Goal: Find specific page/section: Find specific page/section

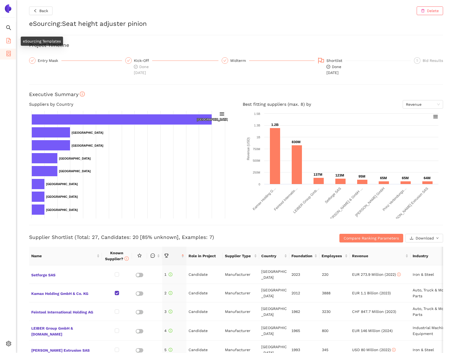
click at [15, 40] on span "eSourcing Templates" at bounding box center [33, 41] width 38 height 11
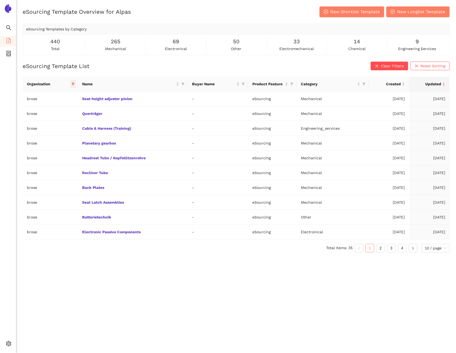
click at [71, 83] on span at bounding box center [72, 84] width 5 height 8
click at [34, 178] on span "Reset" at bounding box center [32, 179] width 10 height 6
checkbox input "false"
click at [71, 178] on button "OK" at bounding box center [75, 178] width 9 height 6
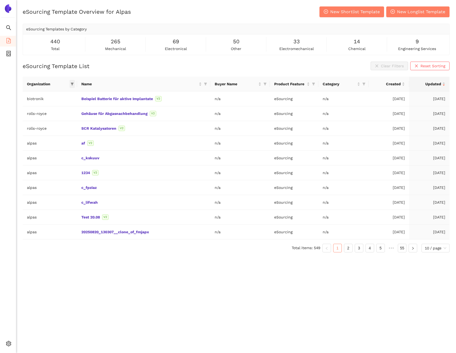
click at [73, 84] on icon "filter" at bounding box center [72, 83] width 3 height 3
click at [51, 96] on input "text" at bounding box center [54, 96] width 44 height 6
type input "ze"
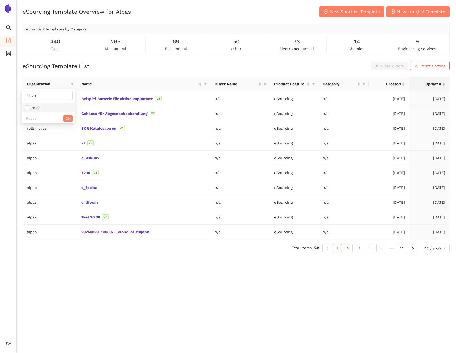
click at [54, 111] on li "zeiss" at bounding box center [48, 107] width 53 height 9
checkbox input "true"
click at [65, 118] on span "OK" at bounding box center [67, 118] width 5 height 6
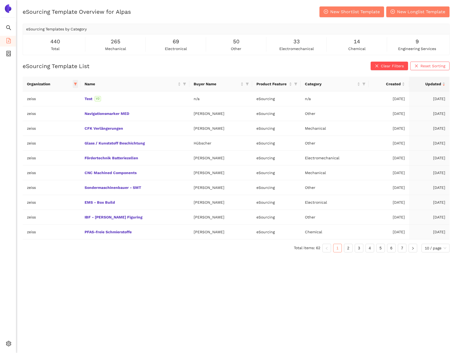
click at [75, 82] on span at bounding box center [75, 84] width 5 height 8
click at [40, 179] on button "Reset" at bounding box center [33, 178] width 15 height 6
checkbox input "false"
click at [74, 178] on button "OK" at bounding box center [76, 178] width 9 height 6
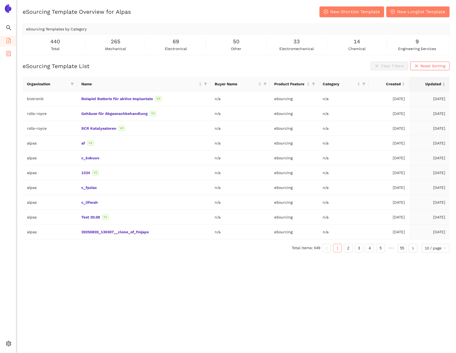
click at [12, 58] on li "eSourcing Projects" at bounding box center [8, 54] width 16 height 11
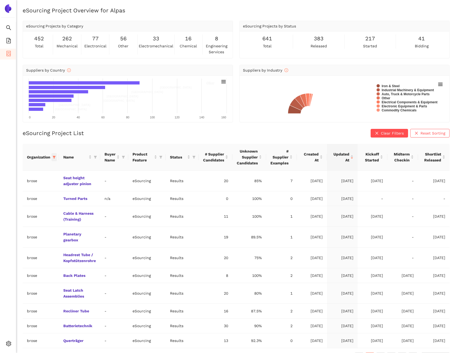
click at [56, 158] on icon "filter" at bounding box center [53, 157] width 3 height 3
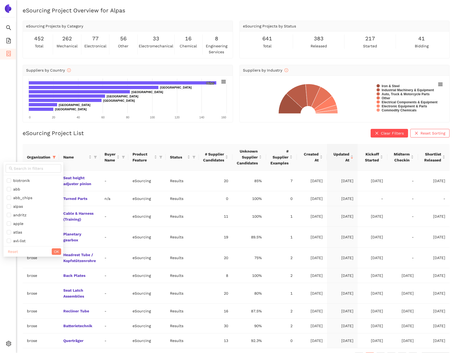
click at [16, 253] on span "Reset" at bounding box center [13, 252] width 10 height 6
checkbox input "false"
click at [33, 171] on input "text" at bounding box center [36, 169] width 44 height 6
type input "zeiss"
click at [31, 182] on span "zeiss" at bounding box center [30, 181] width 47 height 6
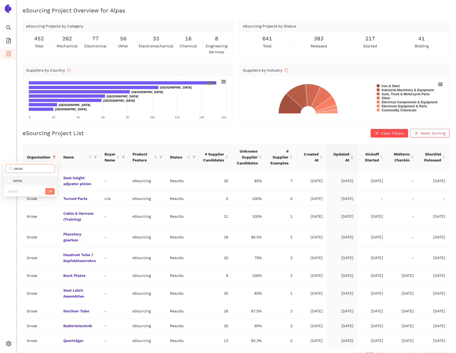
checkbox input "true"
click at [51, 191] on span "OK" at bounding box center [49, 191] width 5 height 6
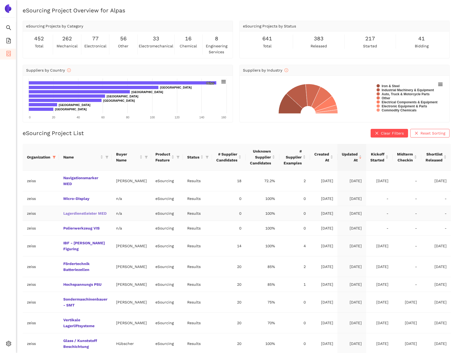
click at [0, 0] on link "Lagerdienstleister MED" at bounding box center [0, 0] width 0 height 0
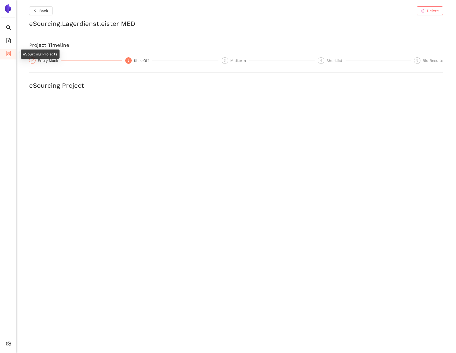
click at [10, 54] on icon "container" at bounding box center [8, 53] width 4 height 5
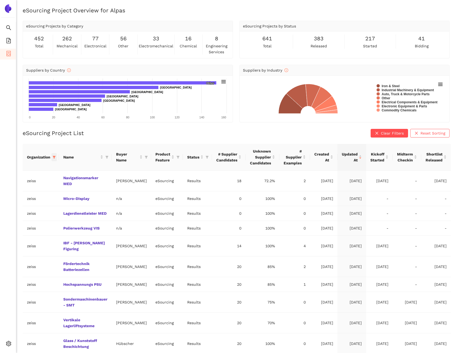
click at [53, 156] on icon "filter" at bounding box center [54, 157] width 3 height 3
click at [13, 252] on span "Reset" at bounding box center [13, 252] width 10 height 6
checkbox input "false"
click at [52, 253] on button "OK" at bounding box center [56, 251] width 9 height 6
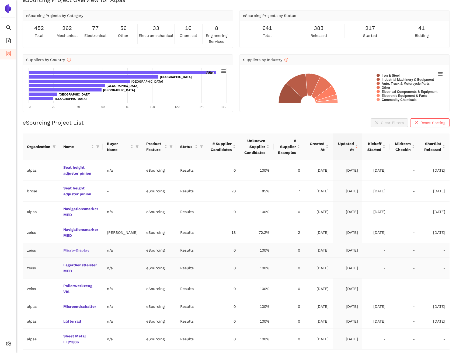
scroll to position [11, 0]
click at [55, 148] on icon "filter" at bounding box center [53, 146] width 3 height 3
click at [47, 157] on input "text" at bounding box center [36, 158] width 44 height 6
type input "brose"
click at [45, 167] on span "brose" at bounding box center [30, 170] width 47 height 6
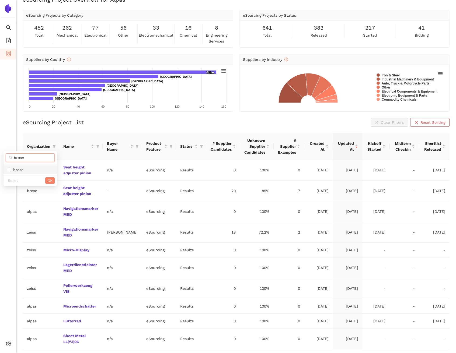
checkbox input "true"
click at [48, 178] on span "OK" at bounding box center [49, 181] width 5 height 6
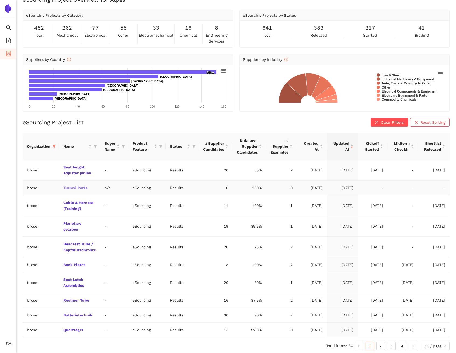
click at [0, 0] on link "Turned Parts" at bounding box center [0, 0] width 0 height 0
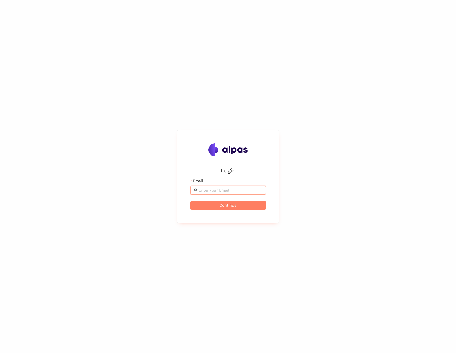
click at [203, 188] on input "Email" at bounding box center [230, 190] width 64 height 6
type input "[PERSON_NAME][EMAIL_ADDRESS]"
click at [190, 201] on button "Continue" at bounding box center [227, 205] width 75 height 9
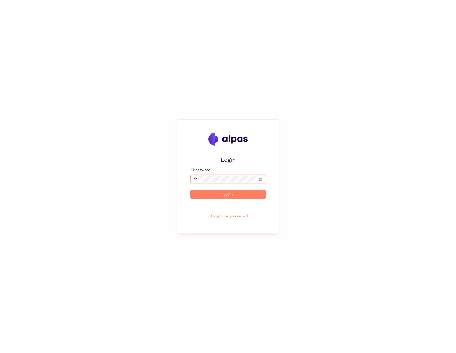
click at [190, 190] on button "Login" at bounding box center [227, 194] width 75 height 9
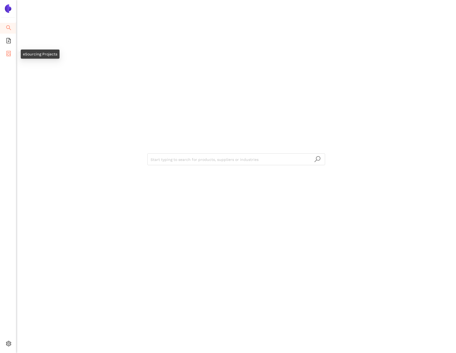
click at [12, 52] on li "eSourcing Projects" at bounding box center [8, 54] width 16 height 11
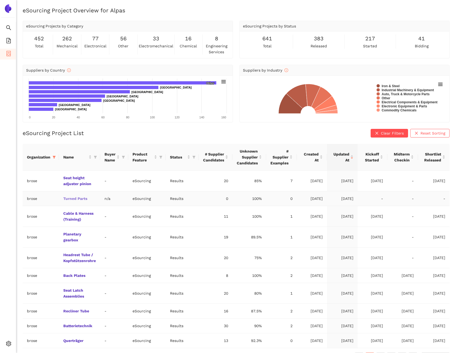
click at [0, 0] on link "Turned Parts" at bounding box center [0, 0] width 0 height 0
